Goal: Transaction & Acquisition: Obtain resource

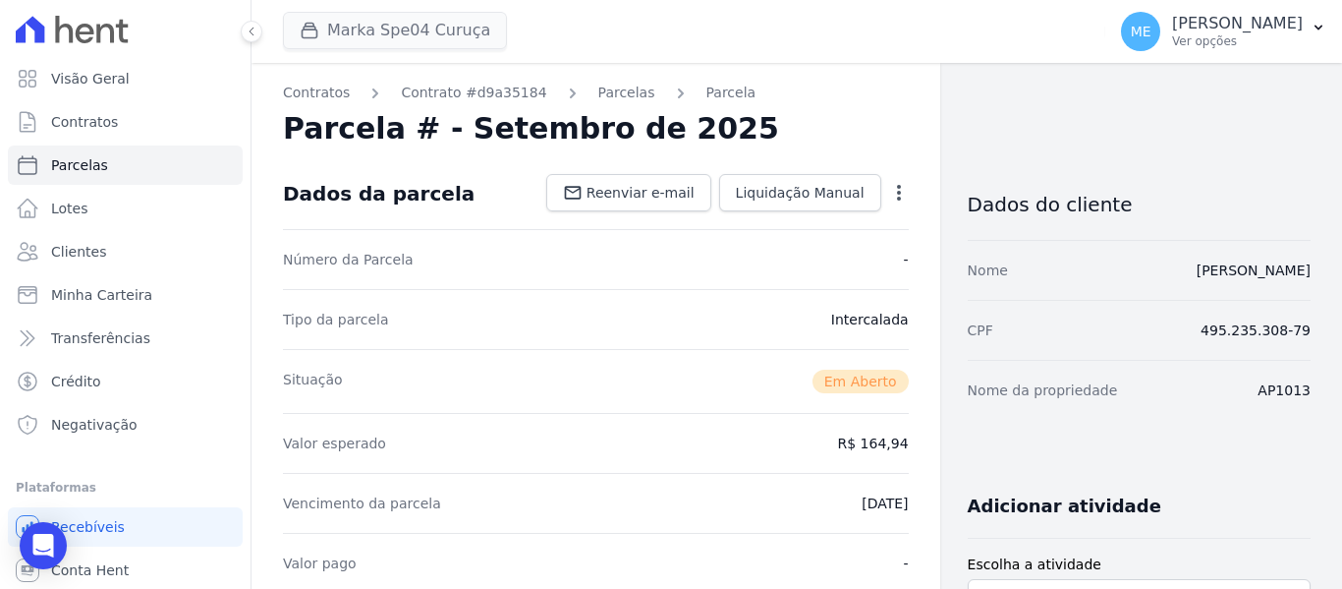
scroll to position [101, 0]
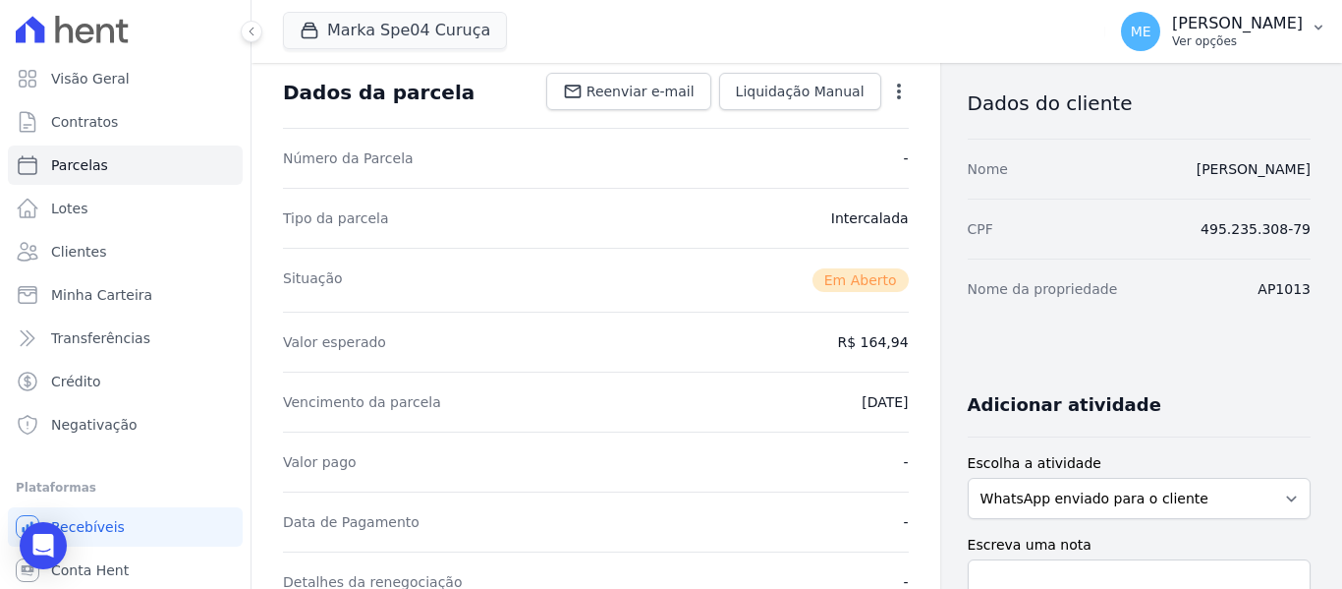
click at [1319, 26] on icon "button" at bounding box center [1319, 28] width 16 height 16
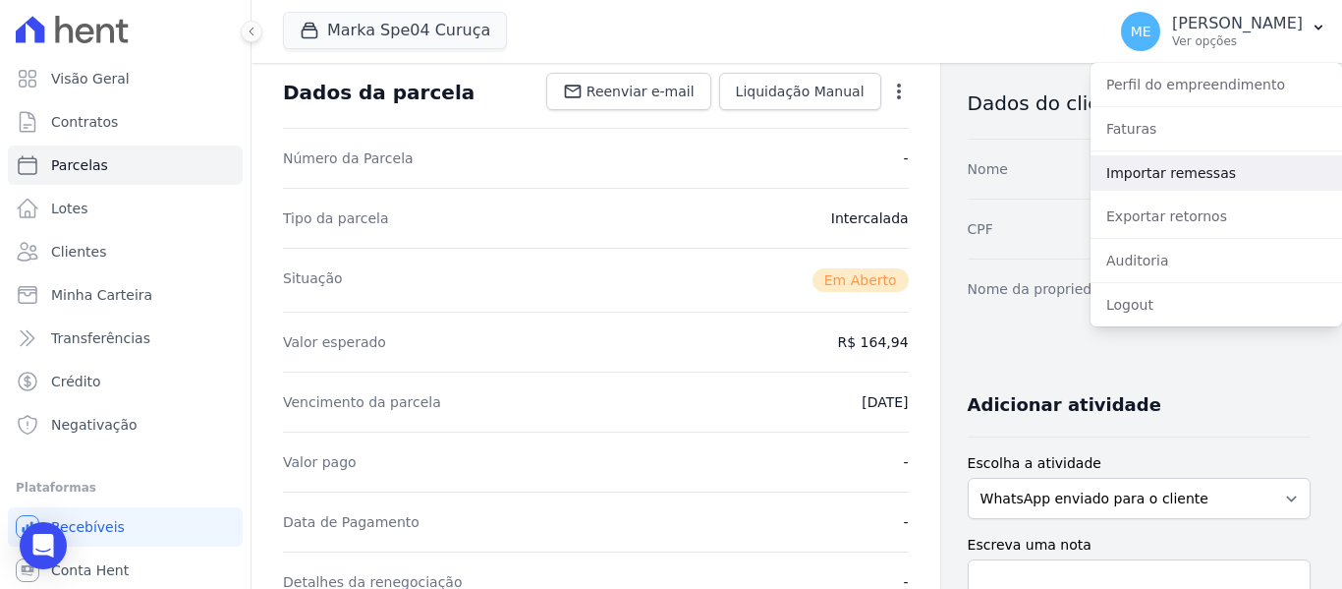
click at [1252, 175] on link "Importar remessas" at bounding box center [1217, 172] width 252 height 35
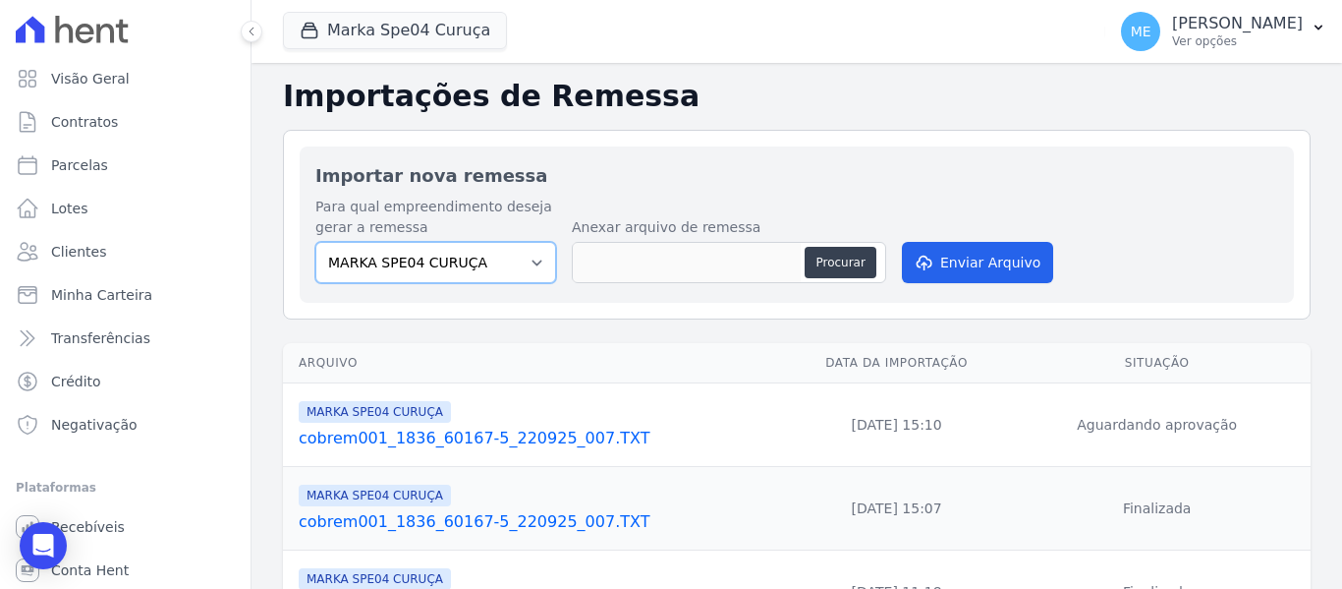
click at [534, 263] on select "MARKA SPE04 CURUÇA MARKA SPE06 EMPREENDIMENTOS E PARTICIPACOES LTDA MK SPE01 PE…" at bounding box center [435, 262] width 241 height 41
select select "c3468c08-4eb0-41a5-9d3d-6eb0d26d8926"
click at [315, 242] on select "MARKA SPE04 CURUÇA MARKA SPE06 EMPREENDIMENTOS E PARTICIPACOES LTDA MK SPE01 PE…" at bounding box center [435, 262] width 241 height 41
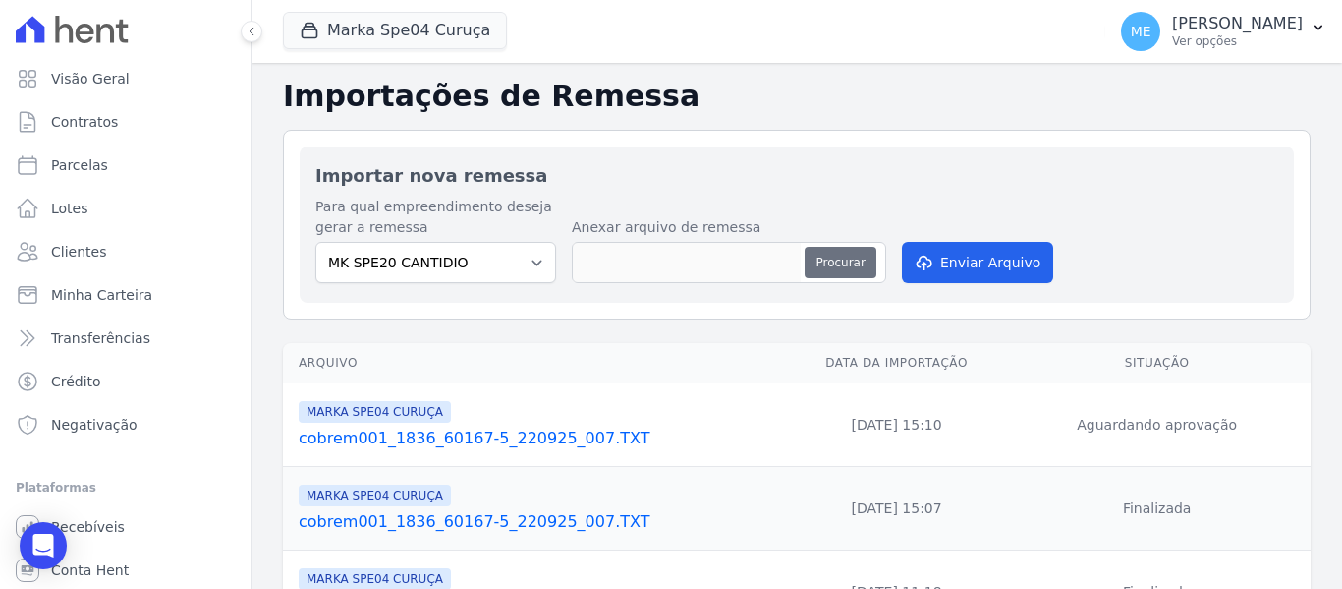
click at [833, 264] on button "Procurar" at bounding box center [840, 262] width 71 height 31
type input "cobrem001_1386_60167-5_220925_008.TXT"
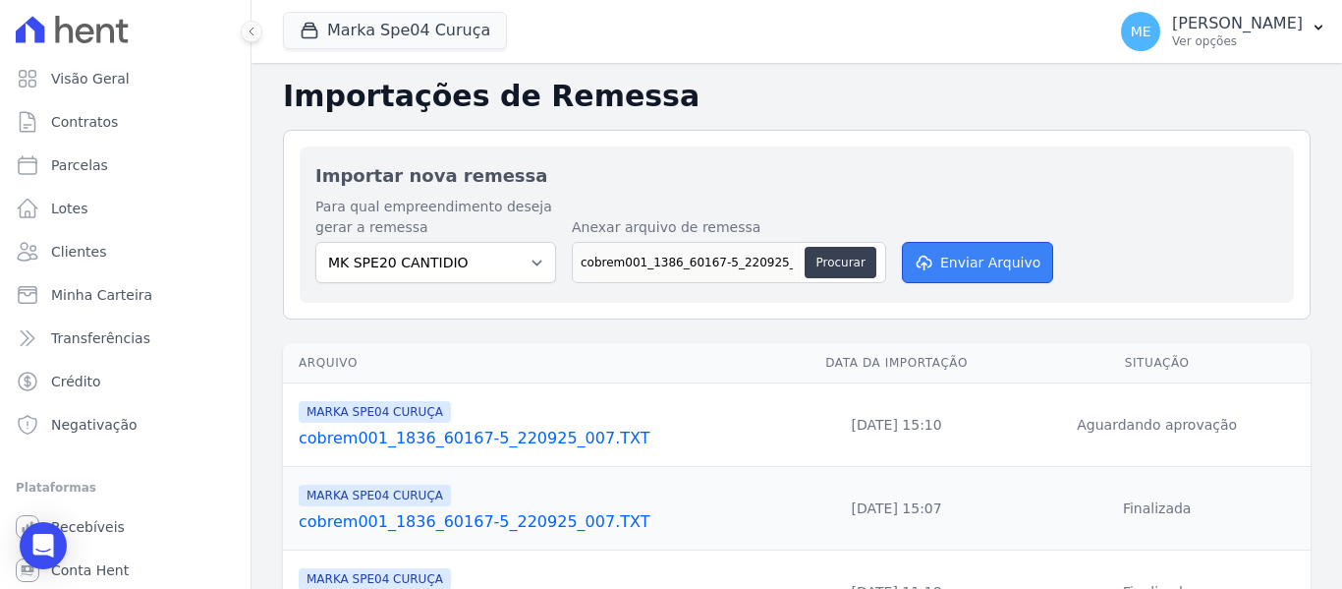
click at [1014, 260] on button "Enviar Arquivo" at bounding box center [977, 262] width 151 height 41
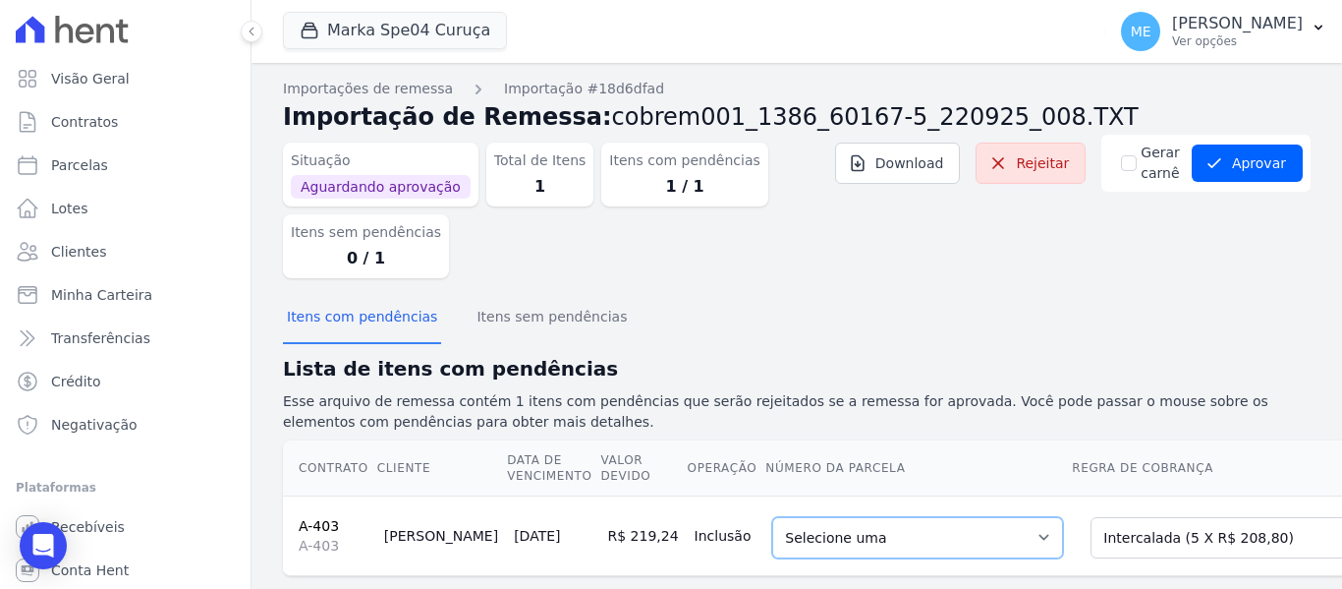
click at [947, 538] on select "Selecione uma 1 - [DATE] - R$ 203,26 - Agendado 5 - [DATE] - R$ 208,80 - Agenda…" at bounding box center [917, 537] width 291 height 41
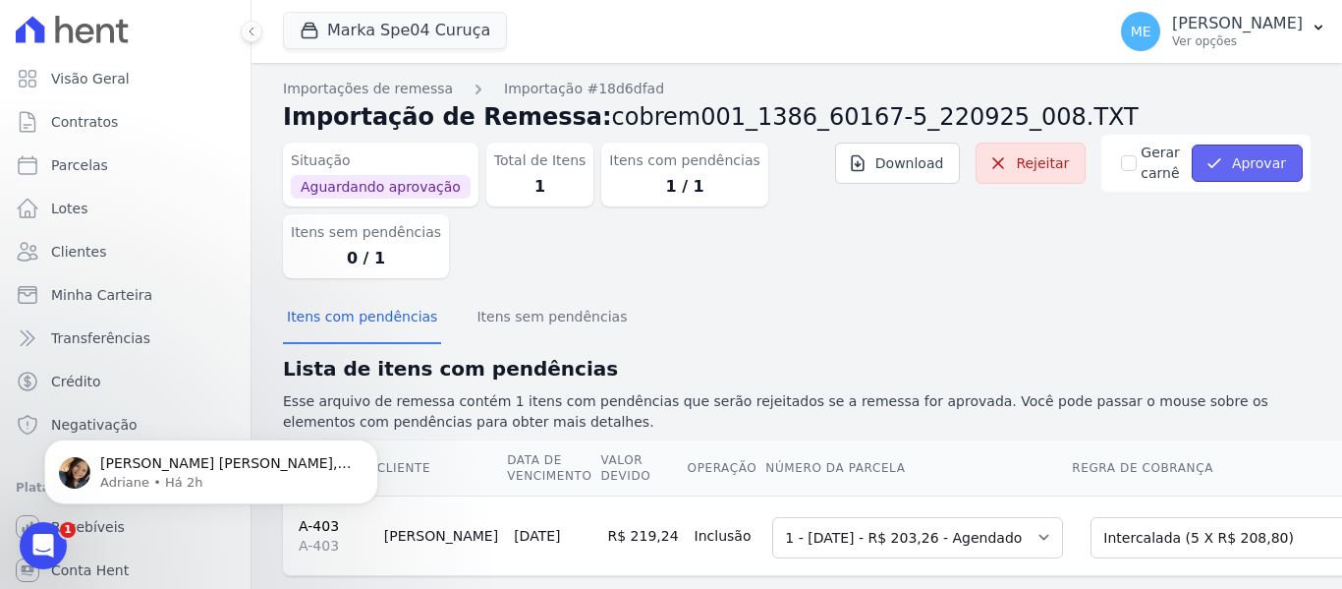
click at [1266, 175] on button "Aprovar" at bounding box center [1247, 162] width 111 height 37
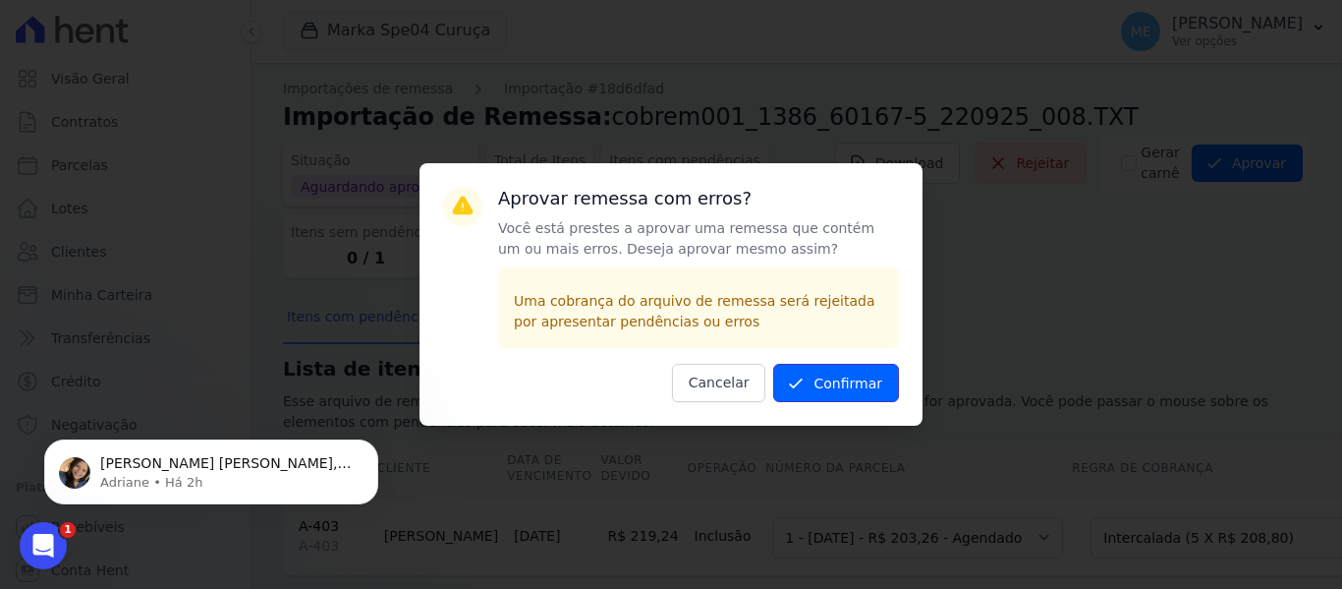
click at [827, 387] on button "Confirmar" at bounding box center [836, 383] width 126 height 38
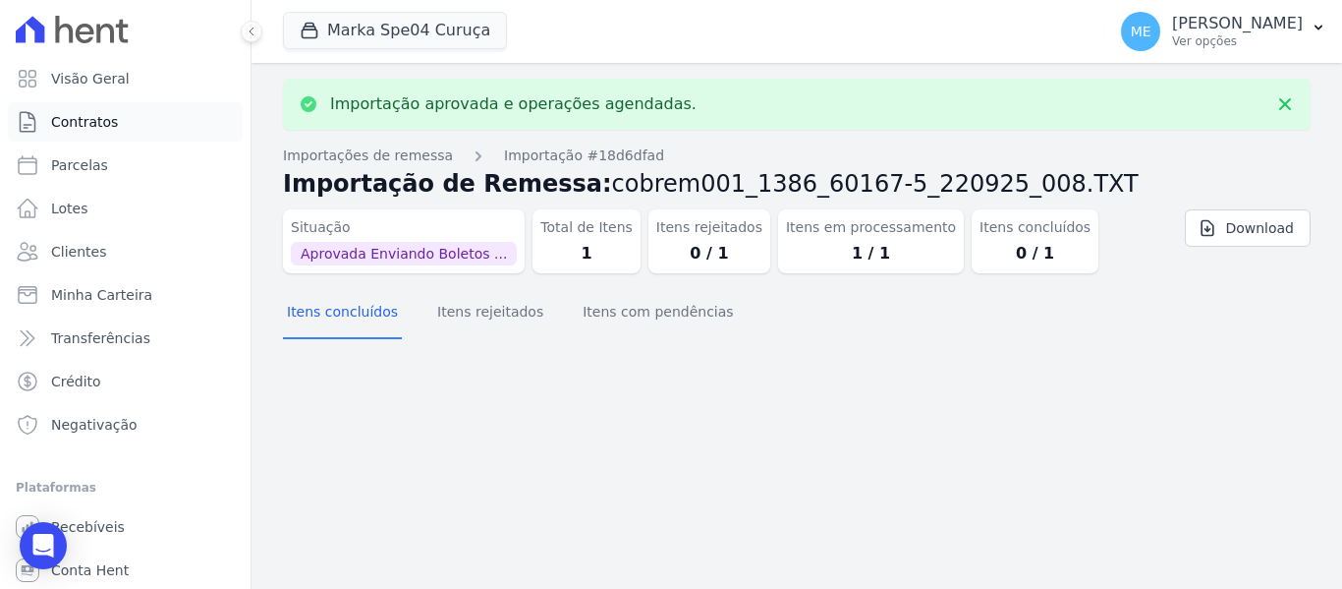
click at [114, 126] on link "Contratos" at bounding box center [125, 121] width 235 height 39
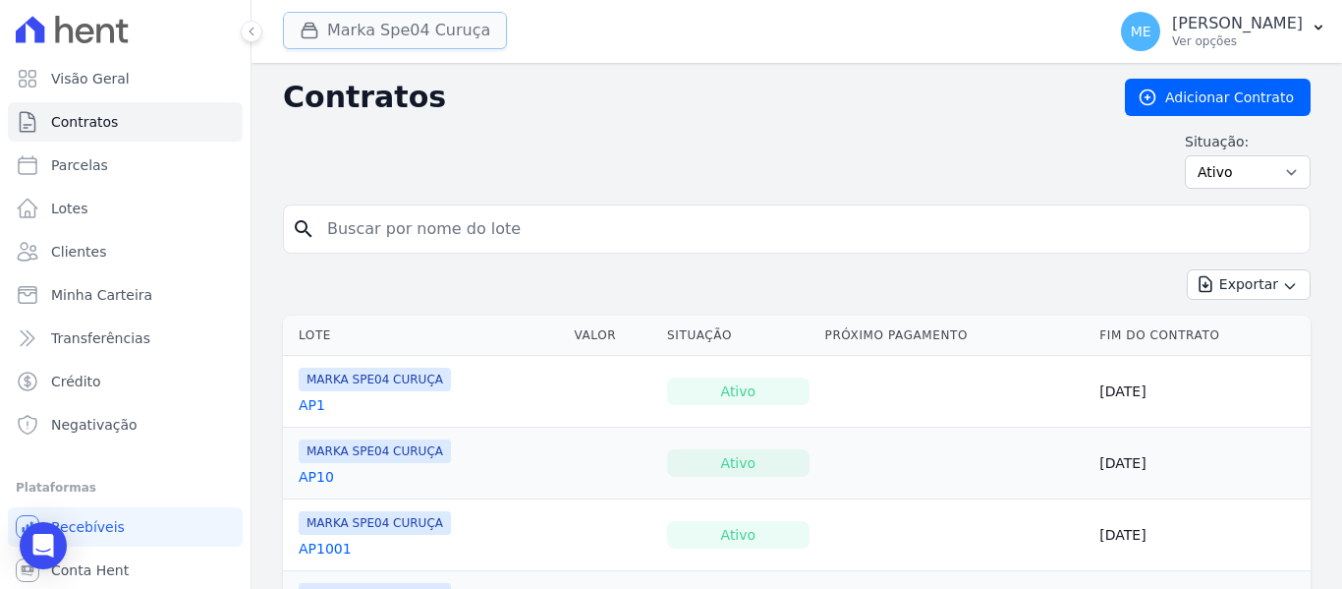
click at [344, 19] on button "Marka Spe04 Curuça" at bounding box center [395, 30] width 224 height 37
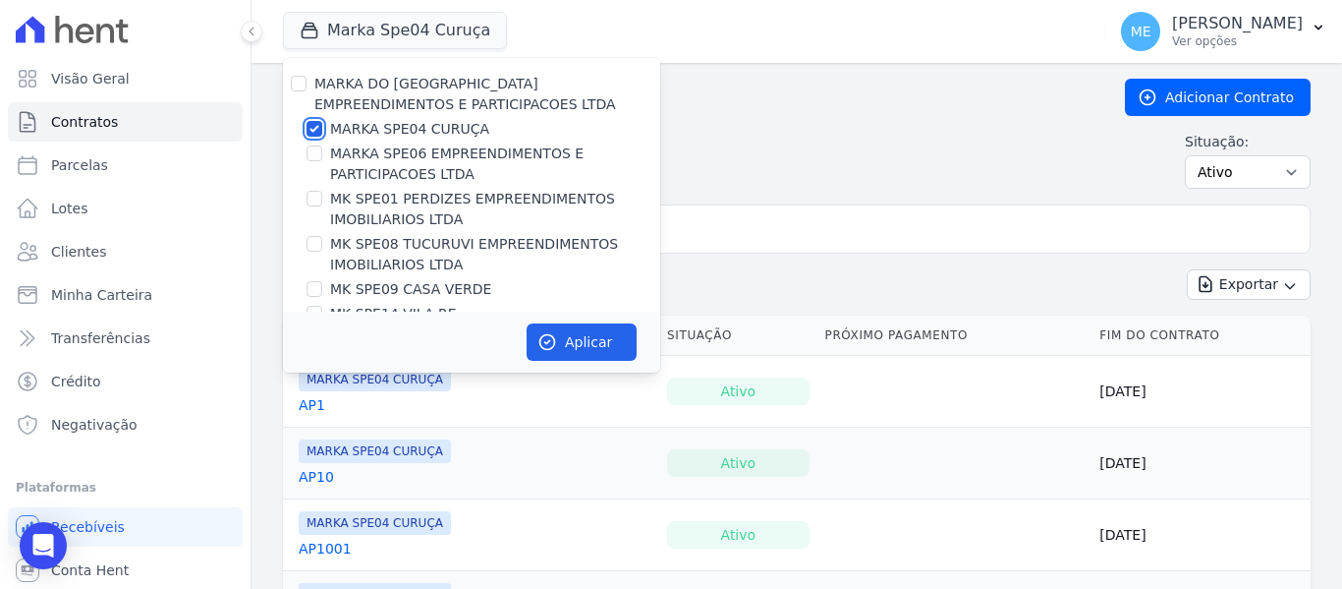
click at [313, 125] on input "MARKA SPE04 CURUÇA" at bounding box center [315, 129] width 16 height 16
checkbox input "false"
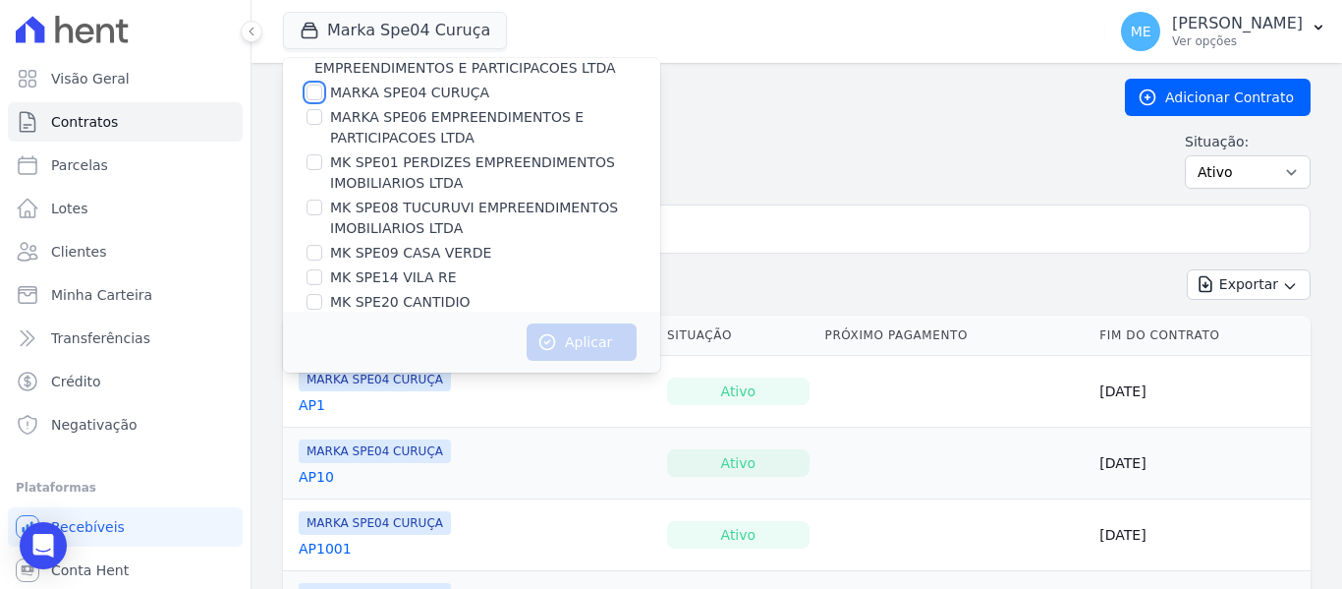
scroll to position [53, 0]
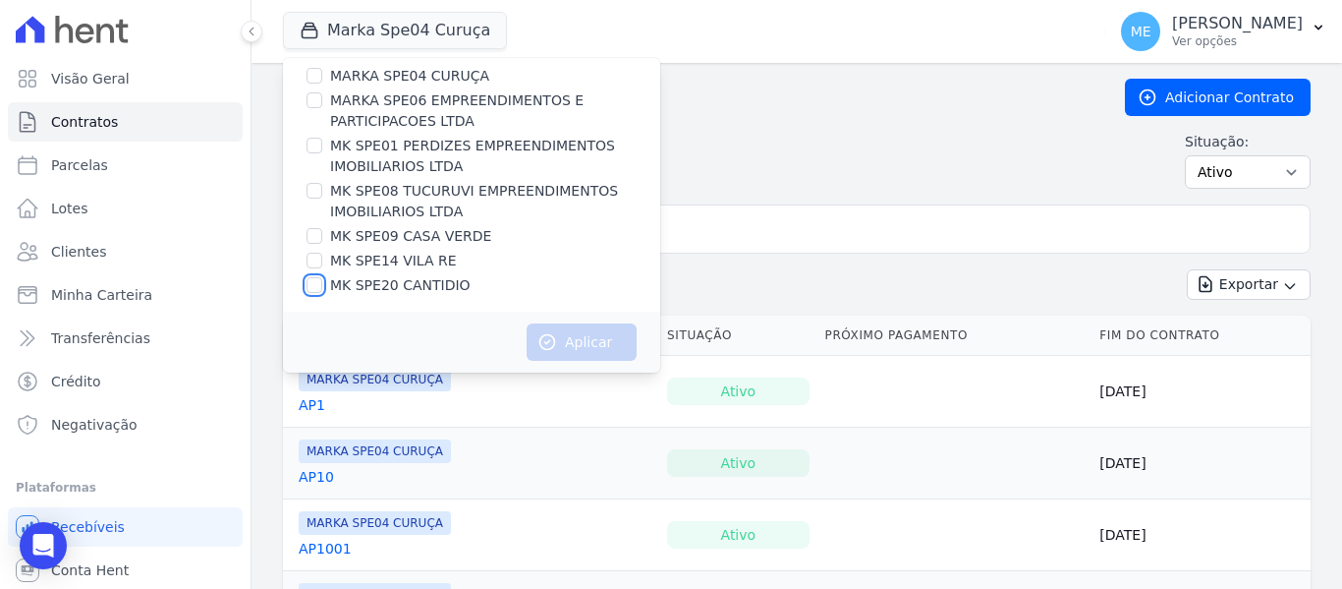
click at [315, 285] on input "MK SPE20 CANTIDIO" at bounding box center [315, 285] width 16 height 16
checkbox input "true"
click at [592, 344] on button "Aplicar" at bounding box center [582, 341] width 110 height 37
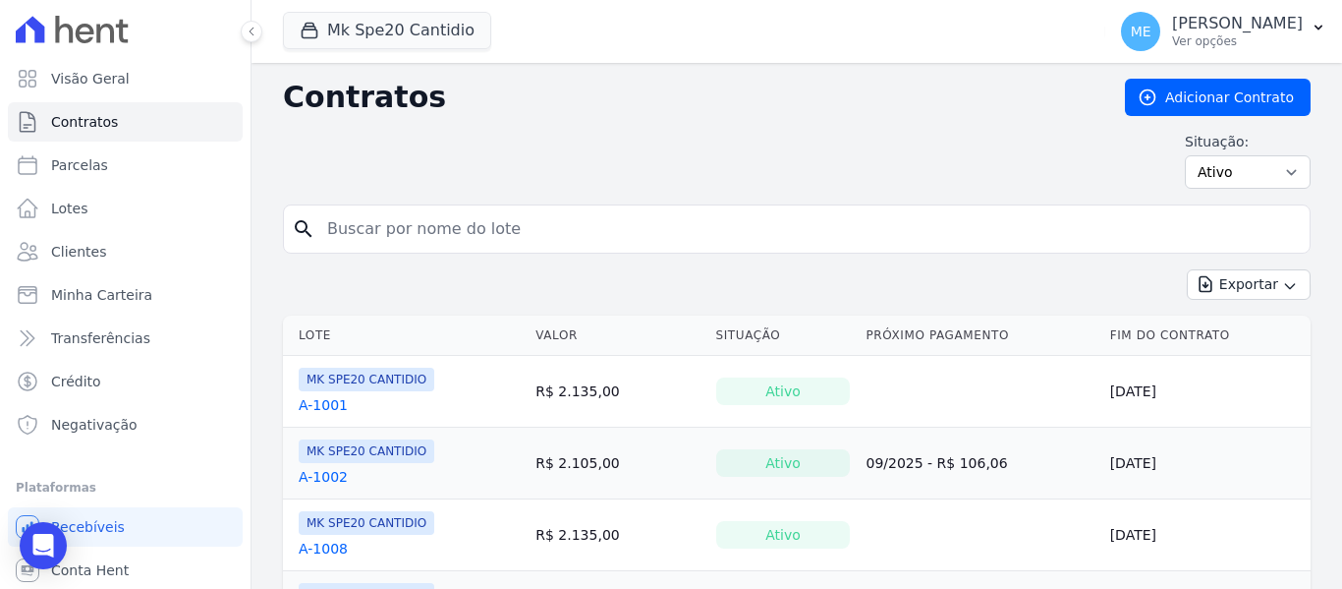
click at [714, 239] on input "search" at bounding box center [808, 228] width 986 height 39
type input "403"
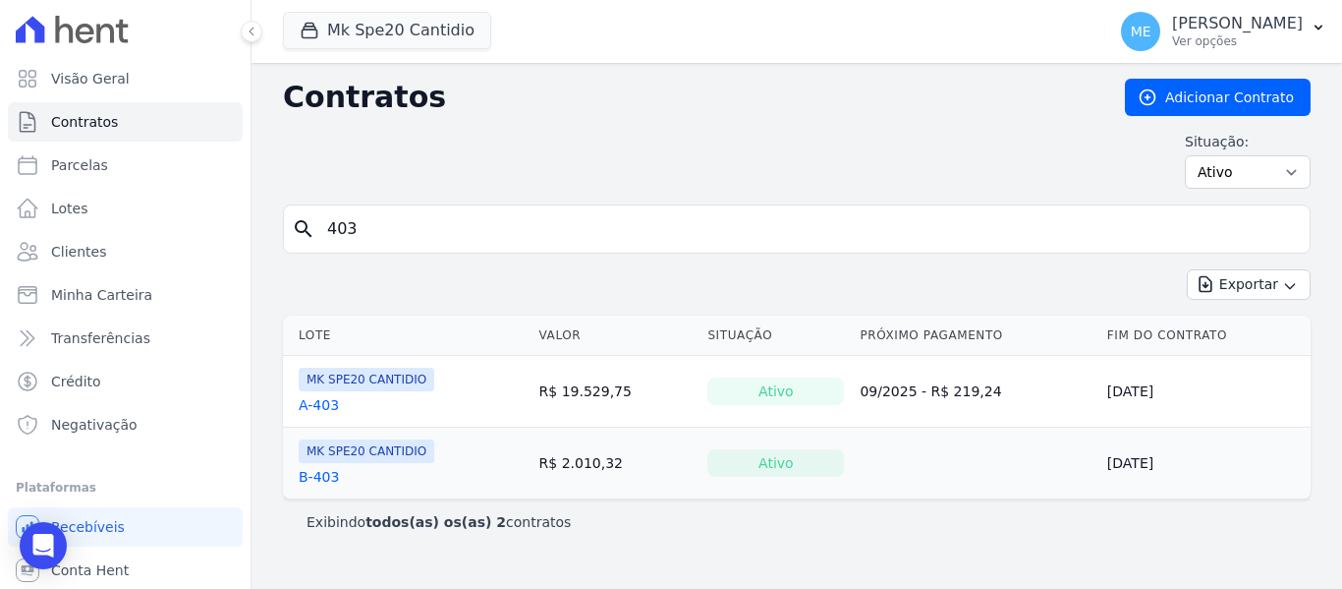
click at [320, 406] on link "A-403" at bounding box center [319, 405] width 40 height 20
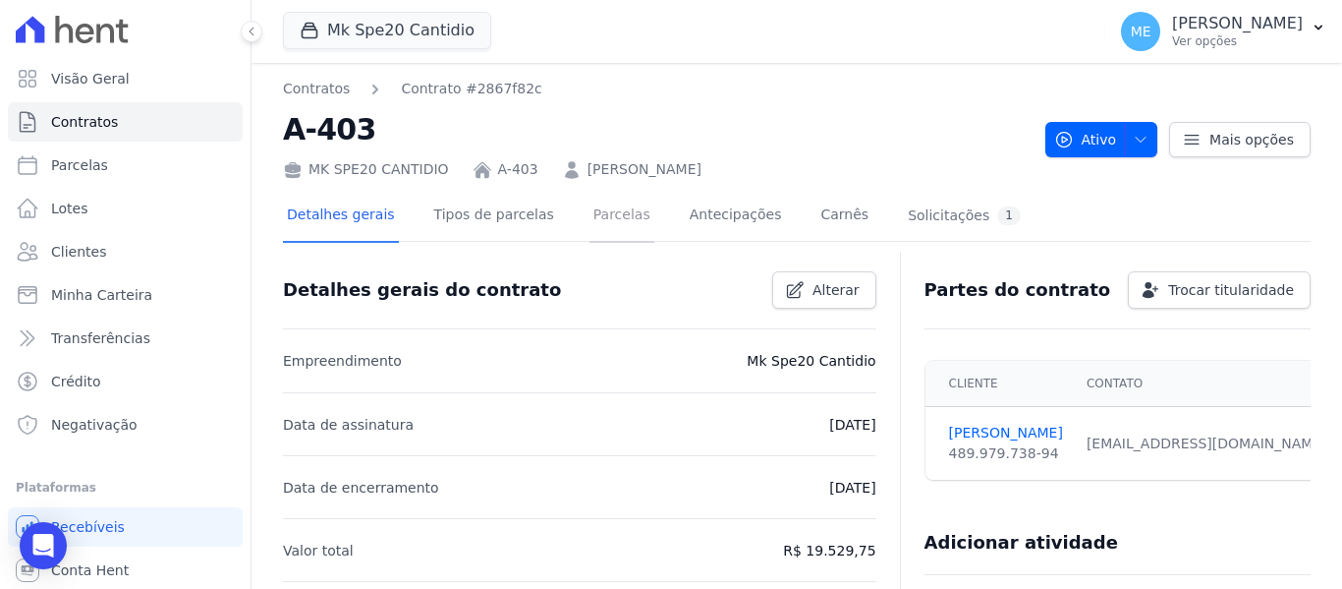
click at [592, 207] on link "Parcelas" at bounding box center [622, 217] width 65 height 52
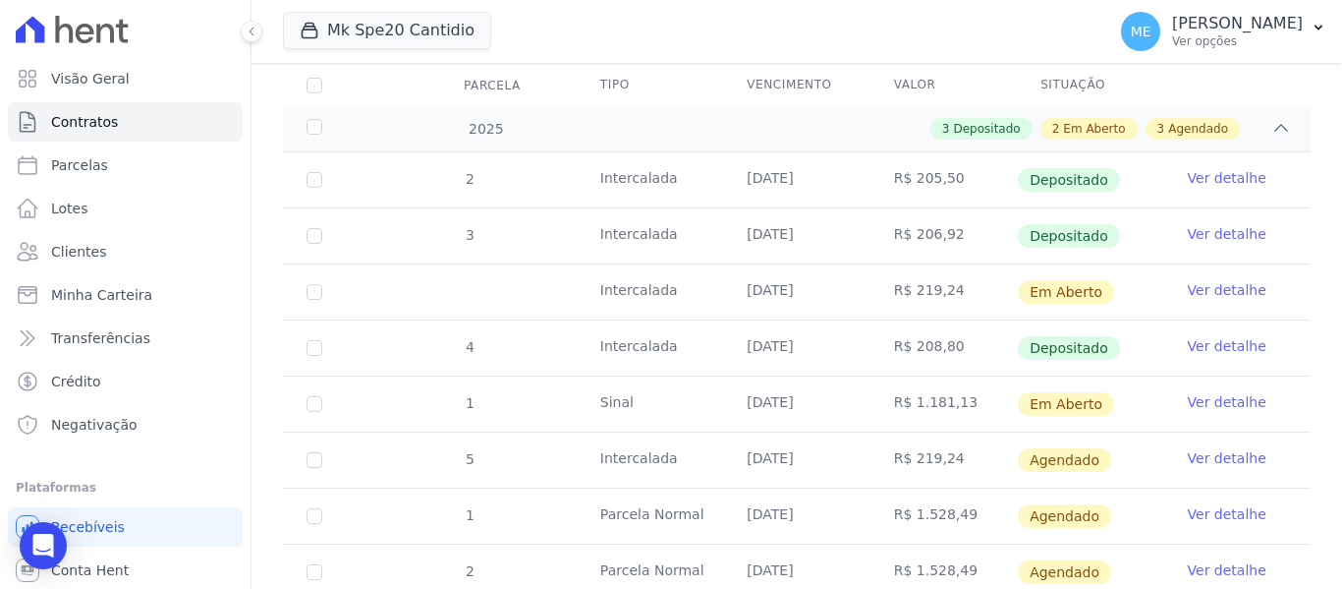
scroll to position [295, 0]
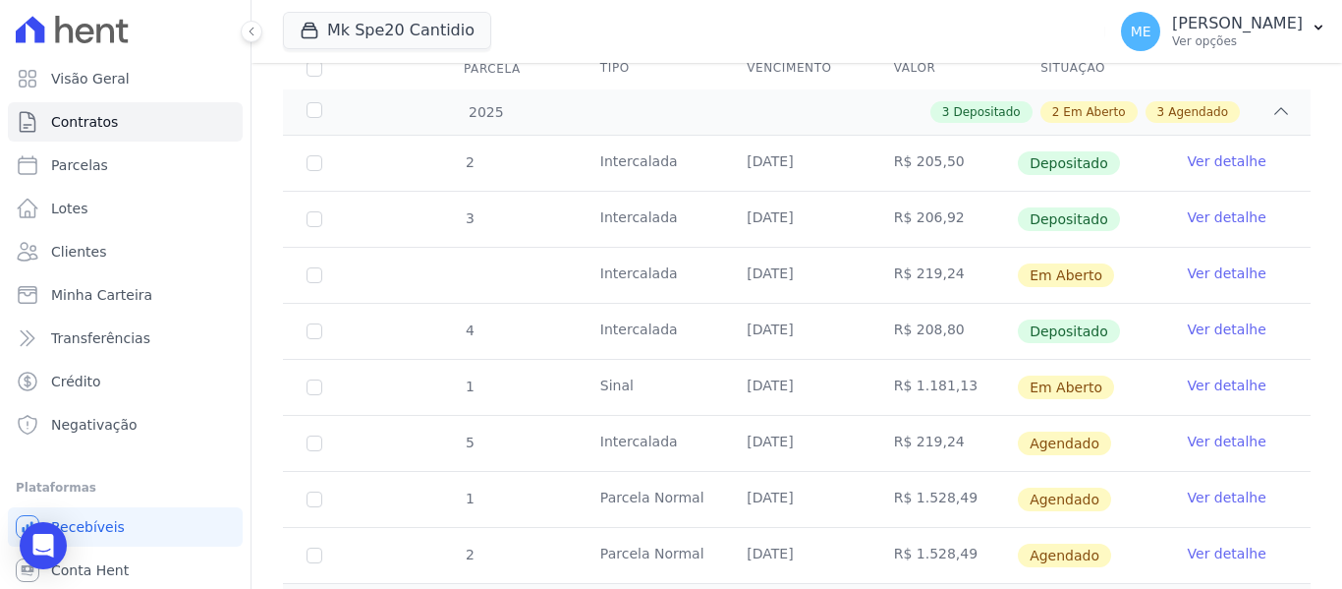
click at [1217, 263] on link "Ver detalhe" at bounding box center [1227, 273] width 79 height 20
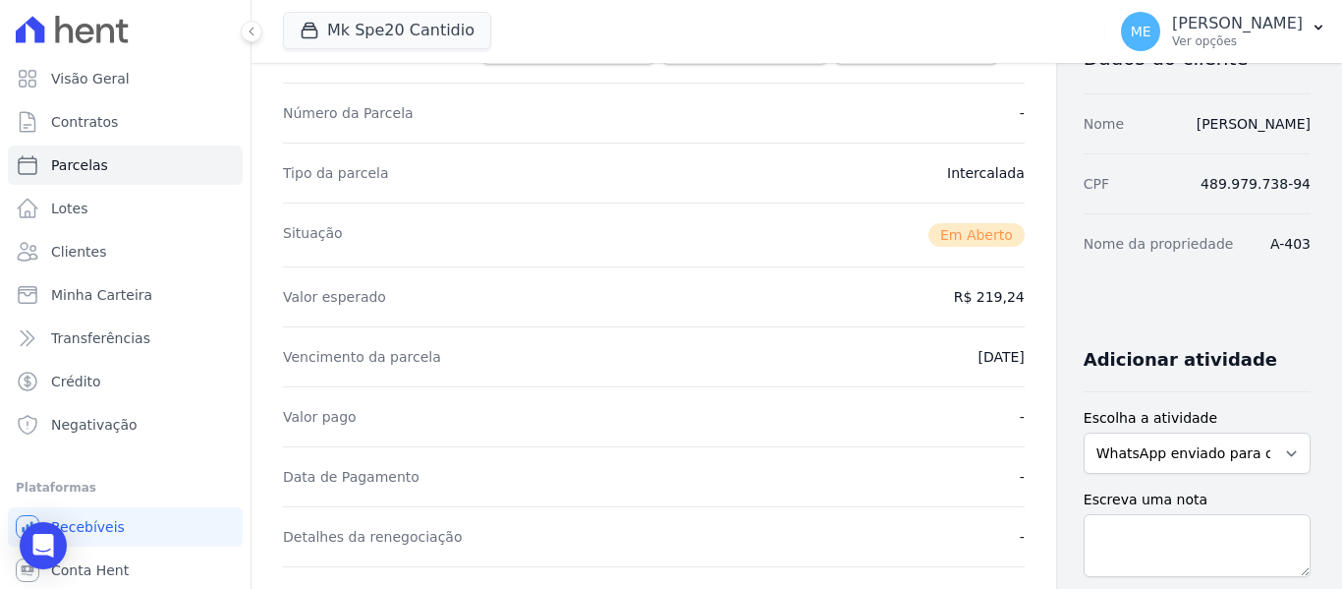
scroll to position [393, 0]
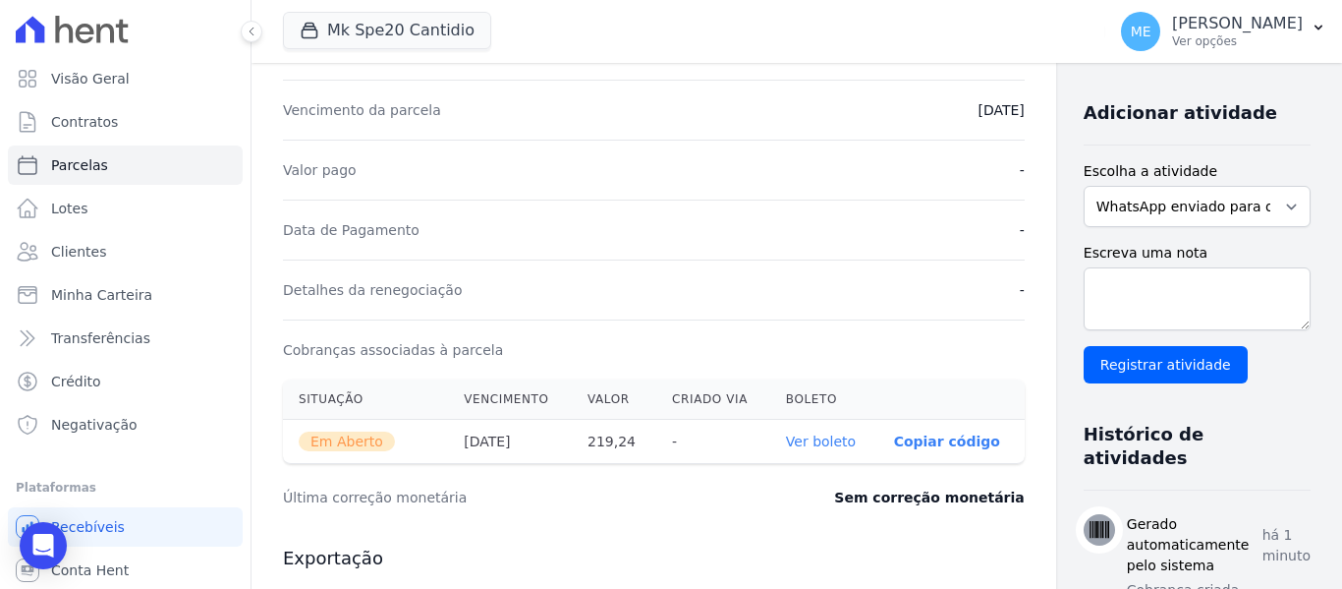
click at [786, 436] on link "Ver boleto" at bounding box center [821, 441] width 70 height 16
